Goal: Navigation & Orientation: Find specific page/section

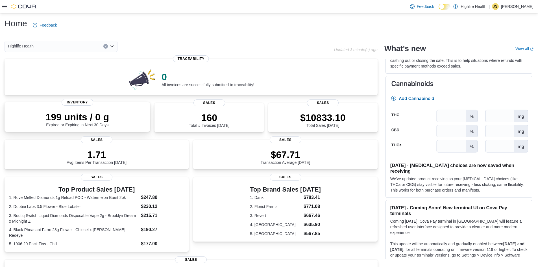
click at [63, 118] on p "199 units / 0 g" at bounding box center [77, 116] width 64 height 11
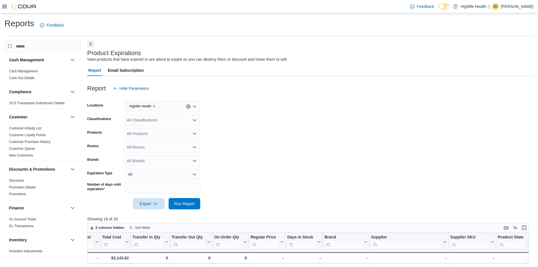
click at [2, 6] on div "Feedback Dark Mode Highlife Health | JG Jennifer Gierum" at bounding box center [269, 6] width 538 height 13
click at [5, 6] on icon at bounding box center [4, 6] width 5 height 5
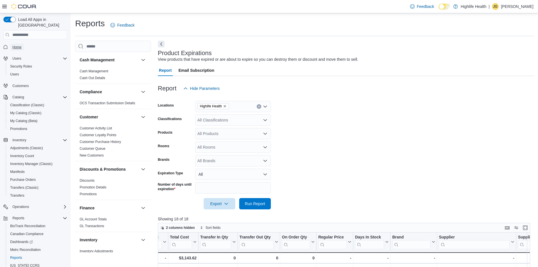
click at [19, 45] on span "Home" at bounding box center [16, 47] width 9 height 5
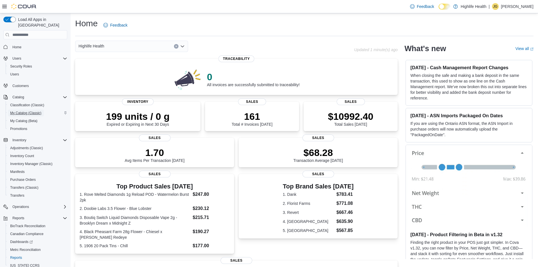
click at [23, 110] on span "My Catalog (Classic)" at bounding box center [25, 113] width 31 height 7
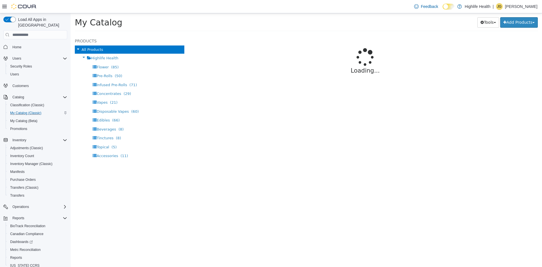
select select "**********"
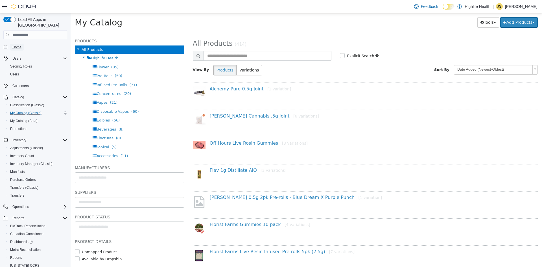
click at [18, 45] on span "Home" at bounding box center [16, 47] width 9 height 5
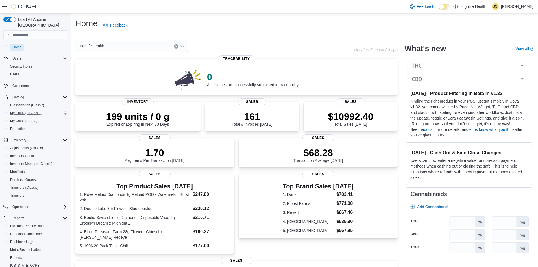
click at [19, 45] on span "Home" at bounding box center [16, 47] width 9 height 5
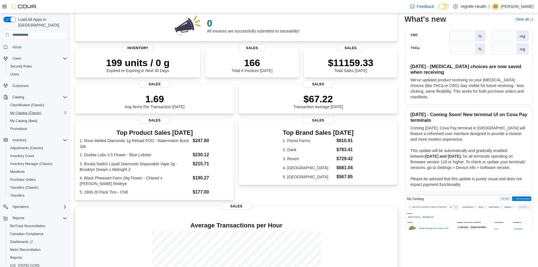
scroll to position [112, 0]
